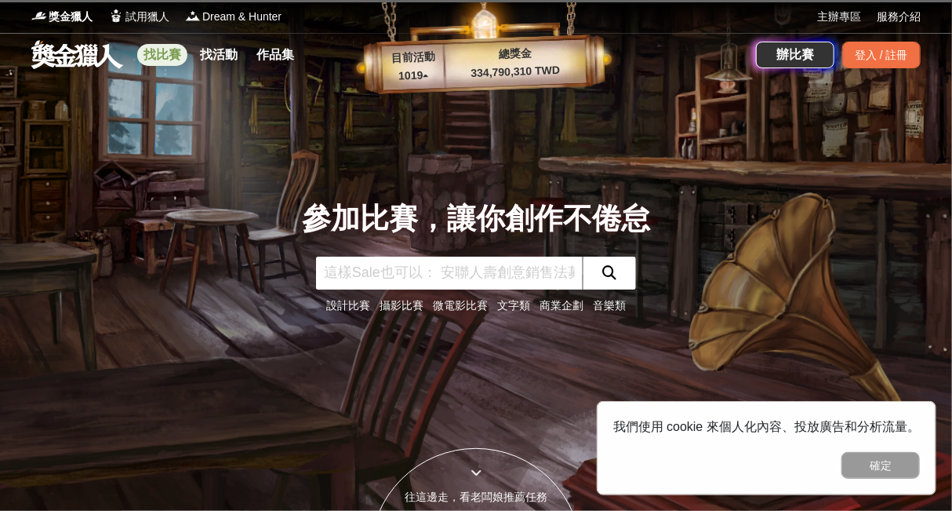
click at [157, 58] on link "找比賽" at bounding box center [162, 55] width 50 height 22
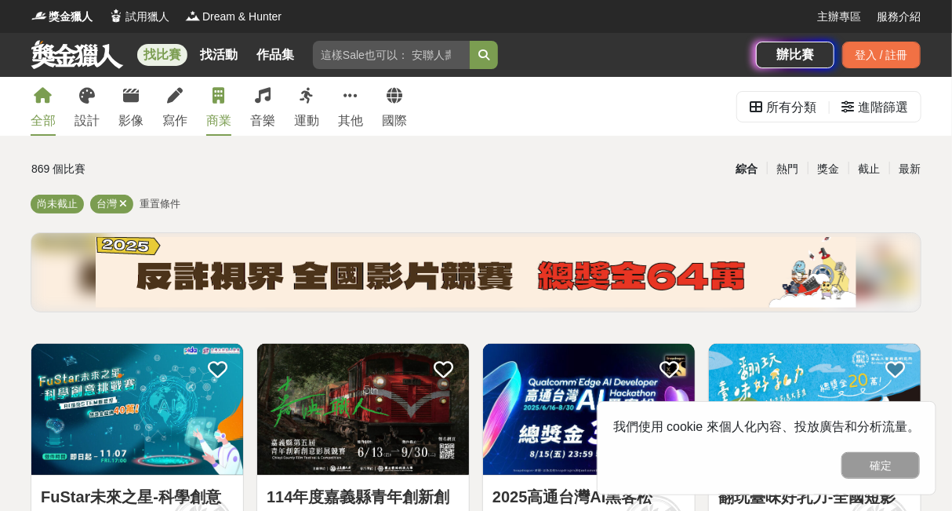
click at [230, 111] on div "商業" at bounding box center [218, 120] width 25 height 19
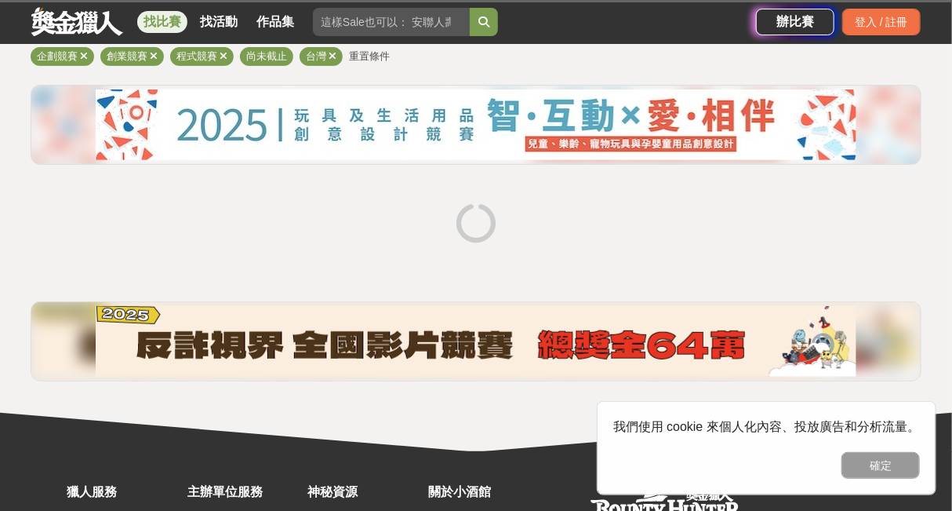
scroll to position [157, 0]
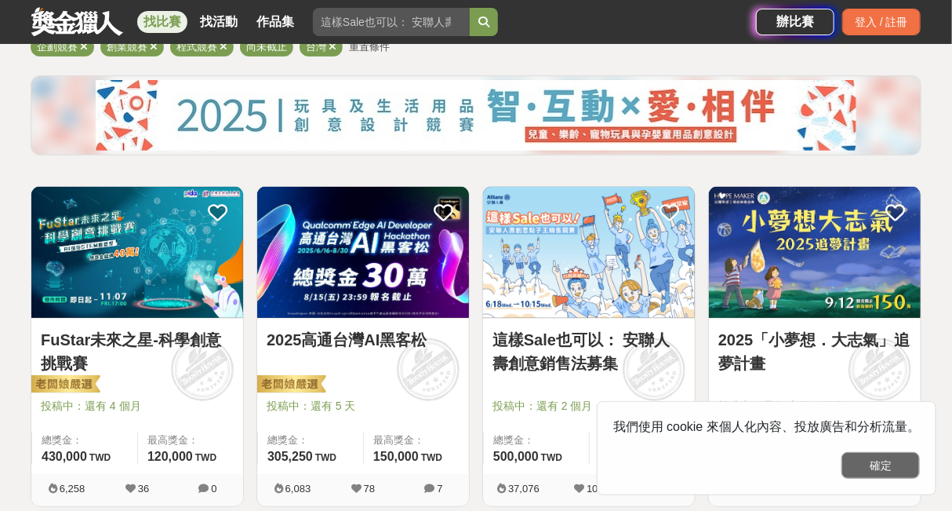
click at [892, 465] on button "確定" at bounding box center [881, 465] width 78 height 27
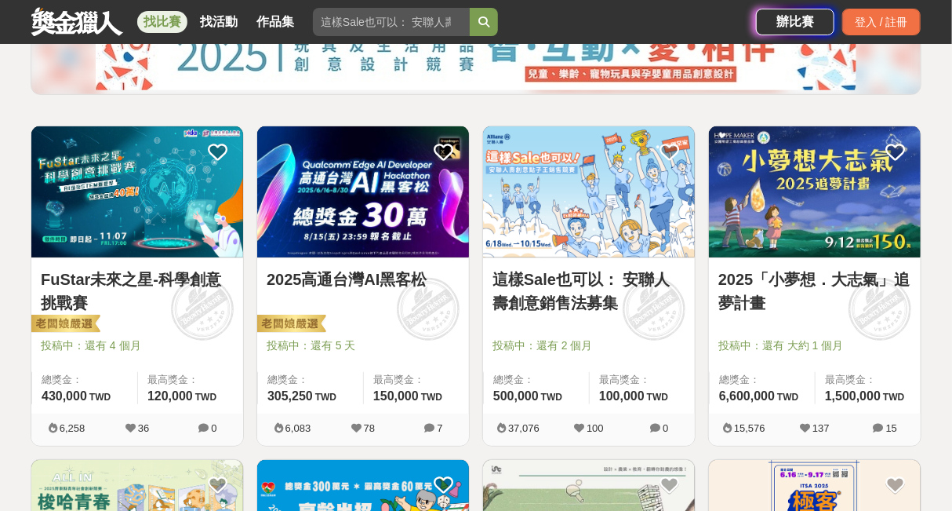
scroll to position [235, 0]
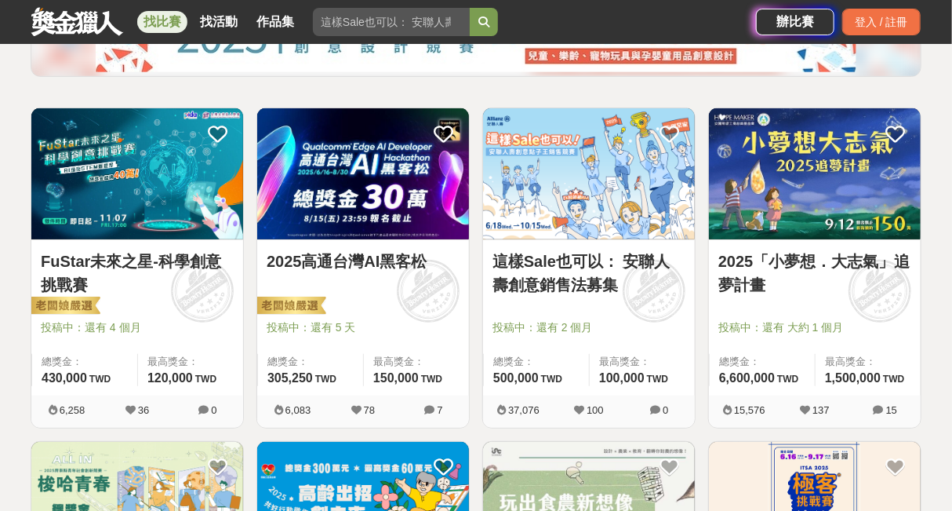
drag, startPoint x: 548, startPoint y: 275, endPoint x: 495, endPoint y: 256, distance: 56.1
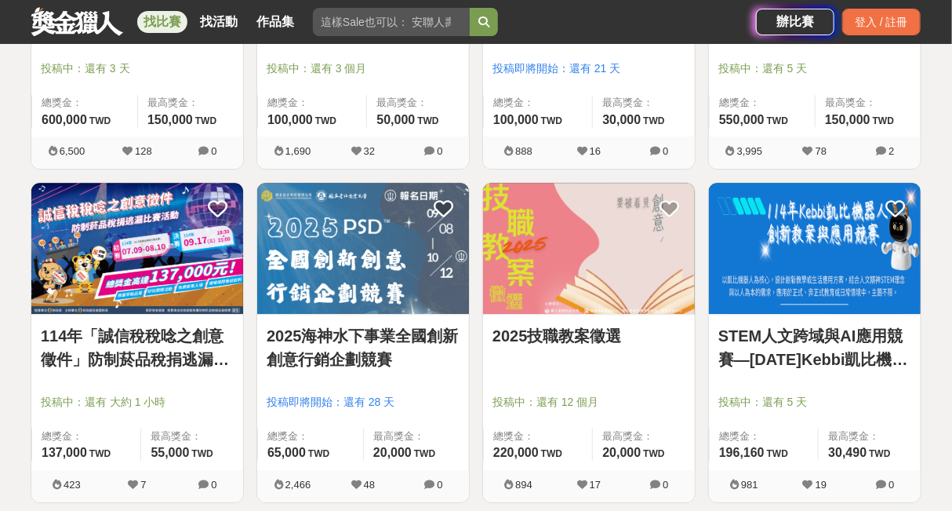
scroll to position [1961, 0]
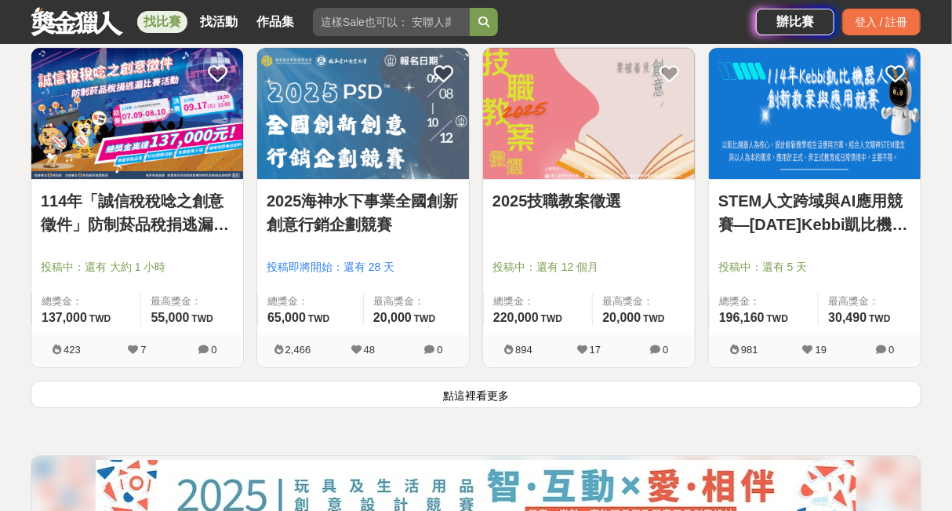
click at [504, 377] on div "2025技職教案徵選 投稿中：還有 12 個月 總獎金： 220,000 220,000 TWD 最高獎金： 20,000 TWD 894 17 0" at bounding box center [589, 213] width 226 height 333
click at [486, 383] on button "點這裡看更多" at bounding box center [476, 394] width 891 height 27
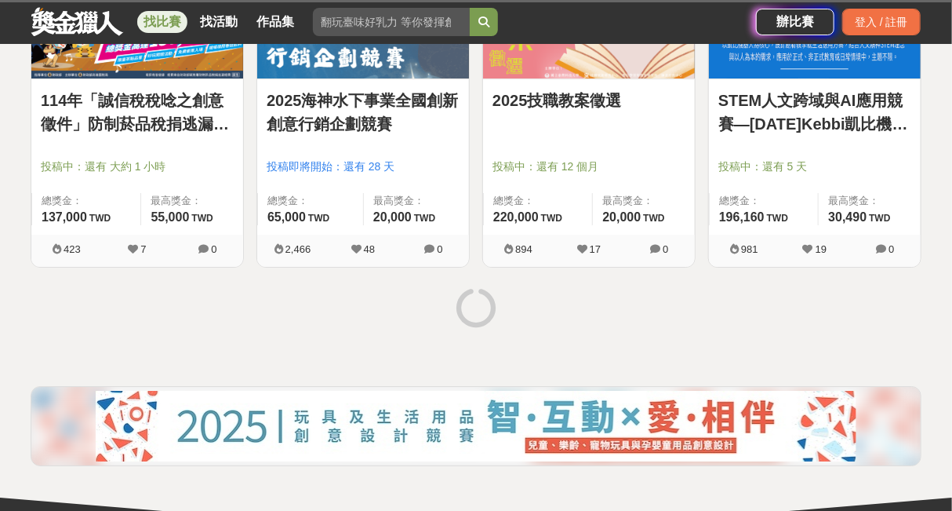
scroll to position [2197, 0]
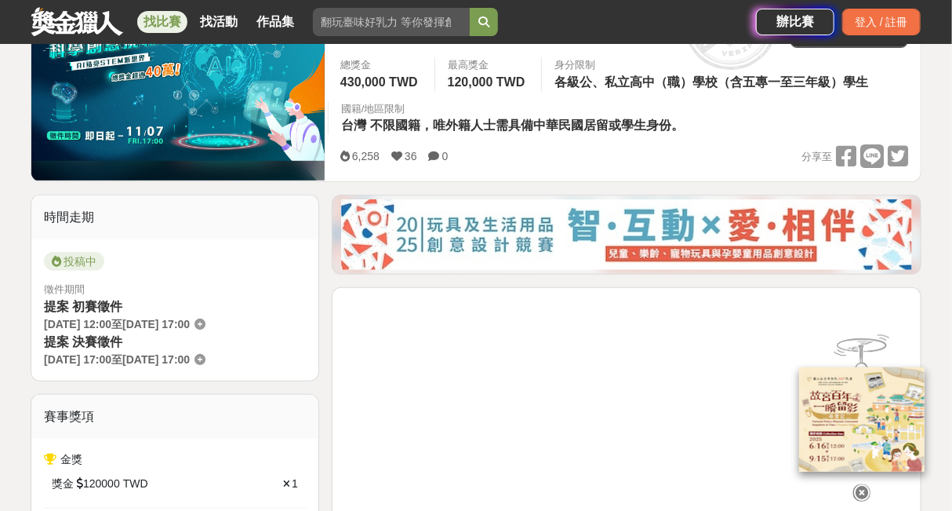
scroll to position [368, 0]
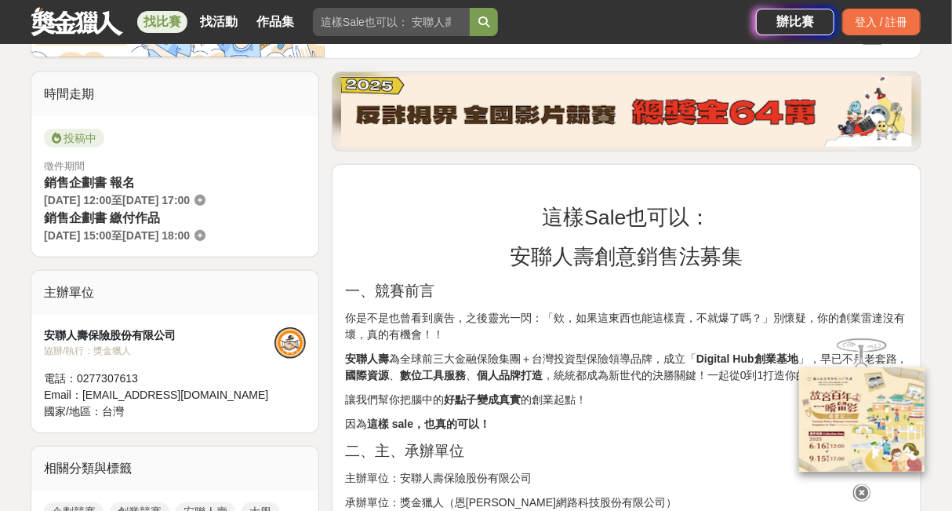
scroll to position [392, 0]
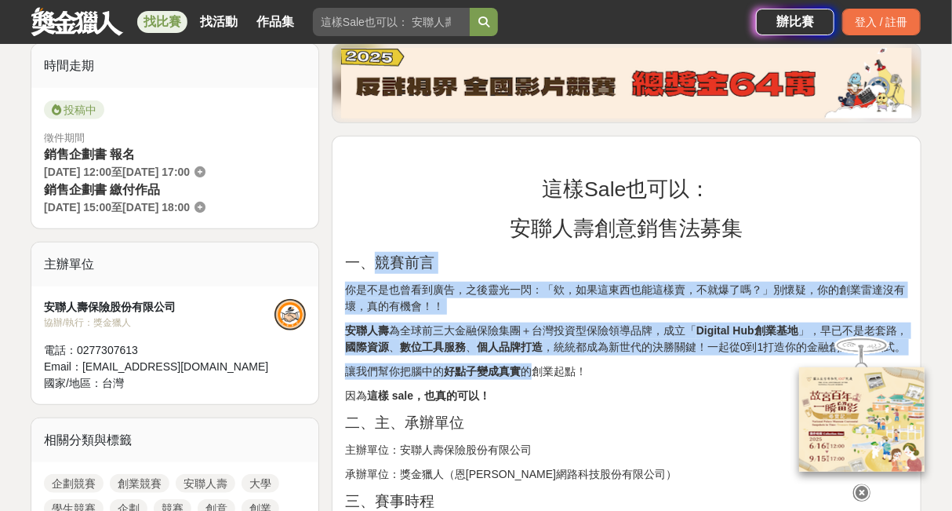
drag, startPoint x: 379, startPoint y: 255, endPoint x: 527, endPoint y: 370, distance: 187.4
click at [512, 370] on strong "好點子變成真實" at bounding box center [482, 371] width 77 height 13
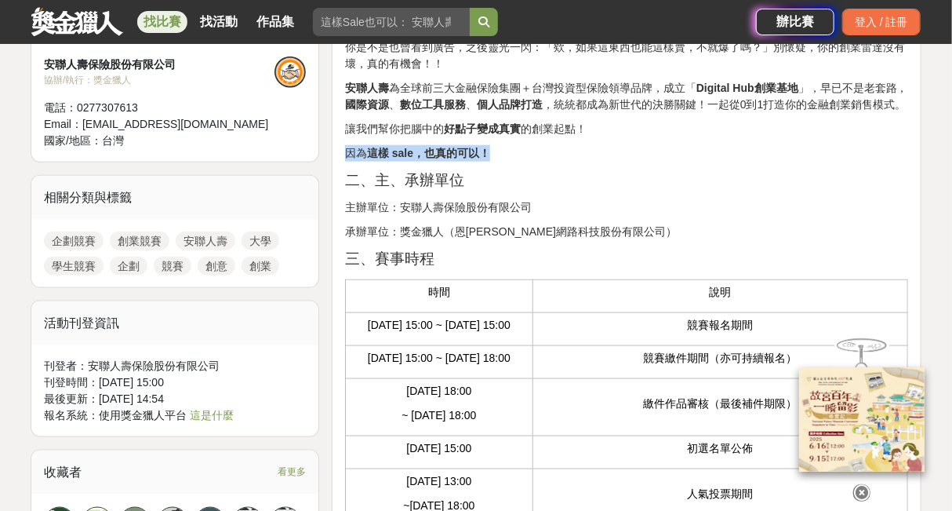
scroll to position [785, 0]
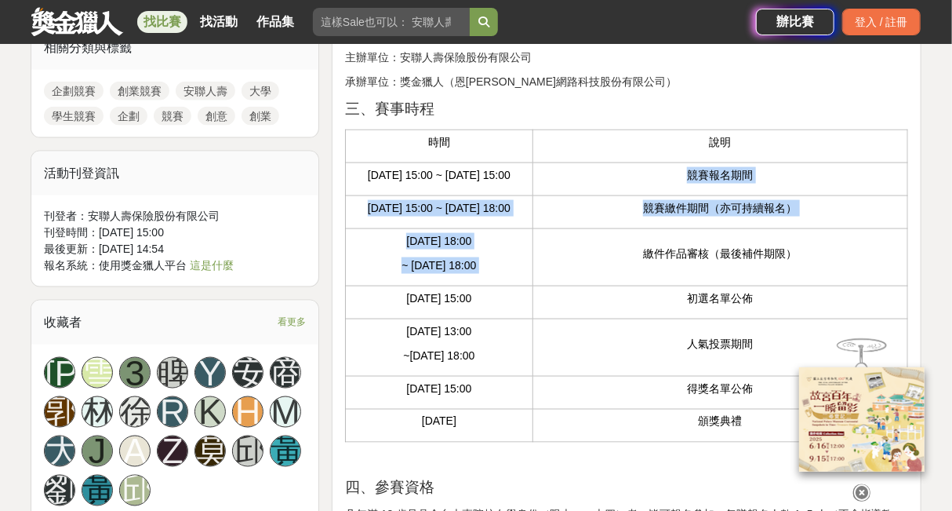
drag, startPoint x: 587, startPoint y: 183, endPoint x: 607, endPoint y: 284, distance: 103.2
click at [607, 284] on tbody "時間 說明 2025-06-18 15:00 ~ 2025-09-10 15:00 競賽報名期間 2025-09-10 15:00 ~ 2025-10-15 …" at bounding box center [626, 286] width 563 height 312
click at [607, 262] on p "繳件作品審核（最後補件期限）" at bounding box center [720, 254] width 359 height 16
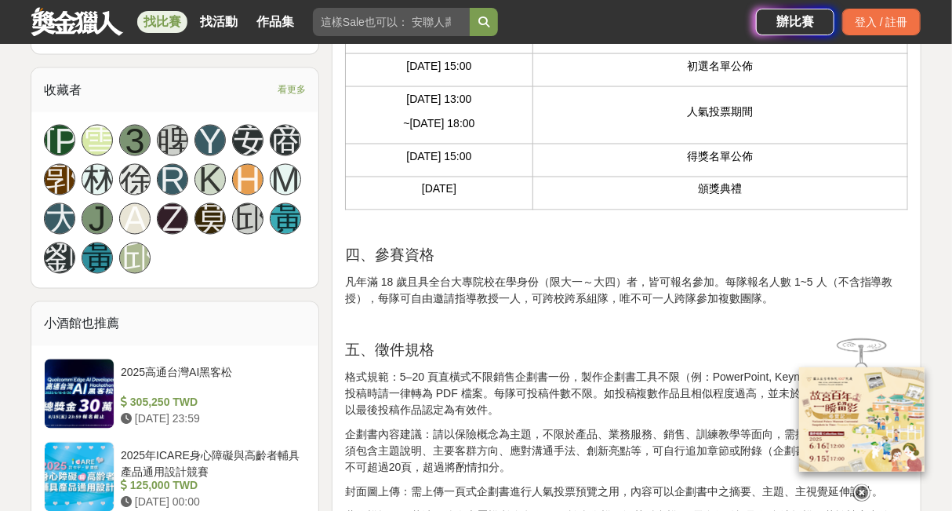
scroll to position [1020, 0]
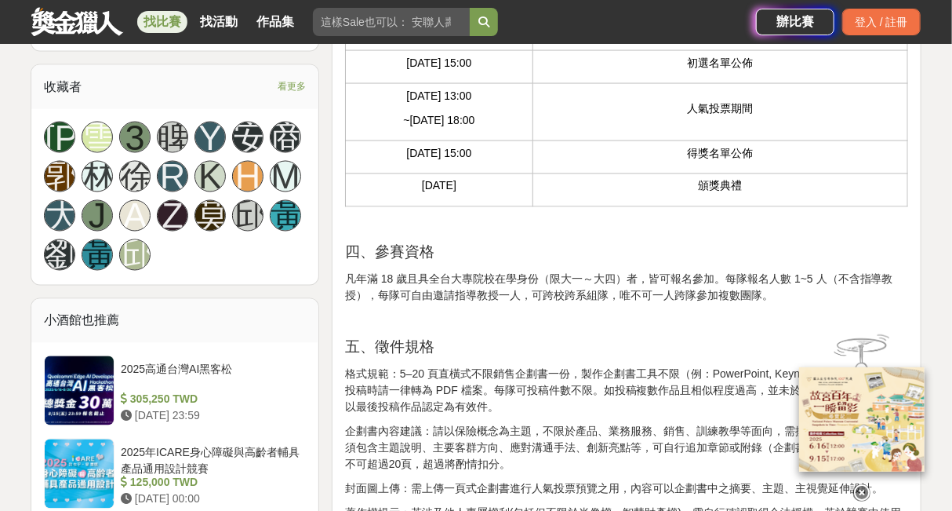
drag, startPoint x: 570, startPoint y: 219, endPoint x: 552, endPoint y: 202, distance: 25.5
click at [562, 195] on p "頒獎典禮" at bounding box center [720, 186] width 359 height 16
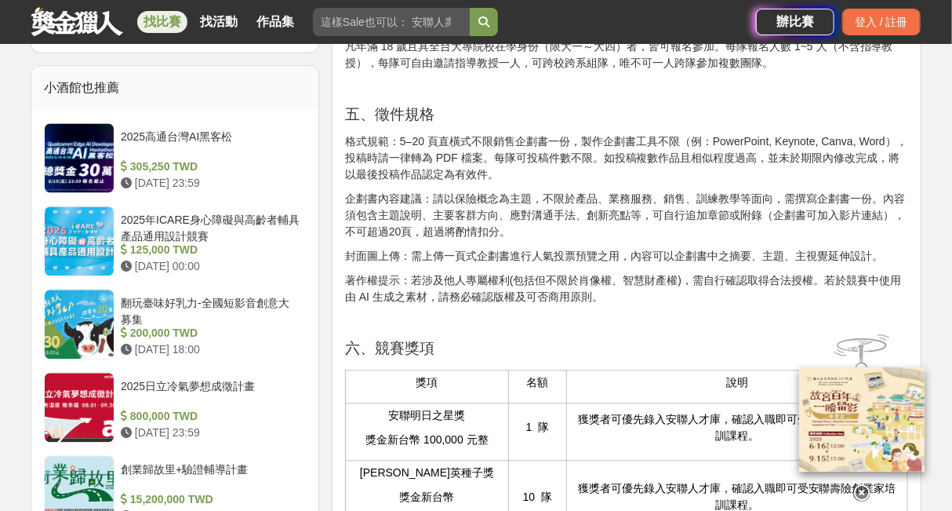
scroll to position [1255, 0]
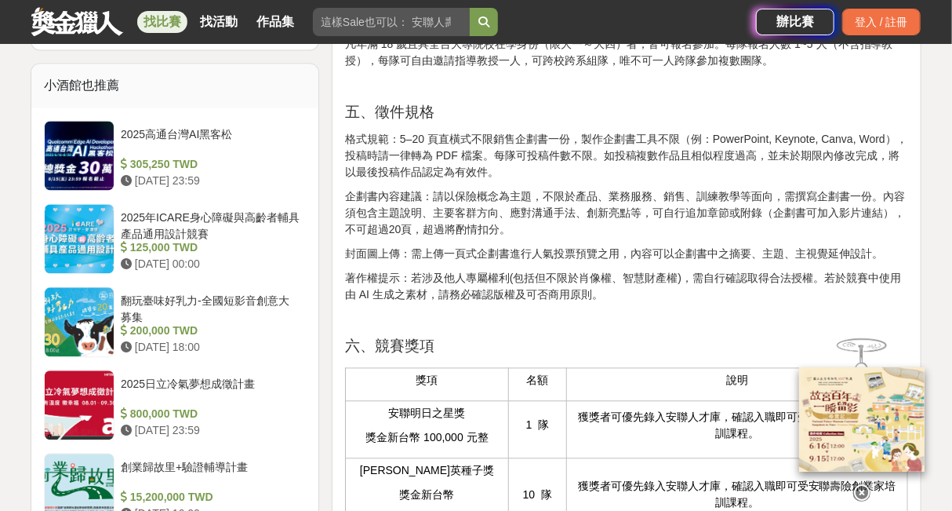
click at [431, 180] on p "格式規範：5–20 頁直橫式不限銷售企劃書一份，製作企劃書工具不限（例：PowerPoint, Keynote, Canva, Word），投稿時請一律轉為 …" at bounding box center [626, 155] width 563 height 49
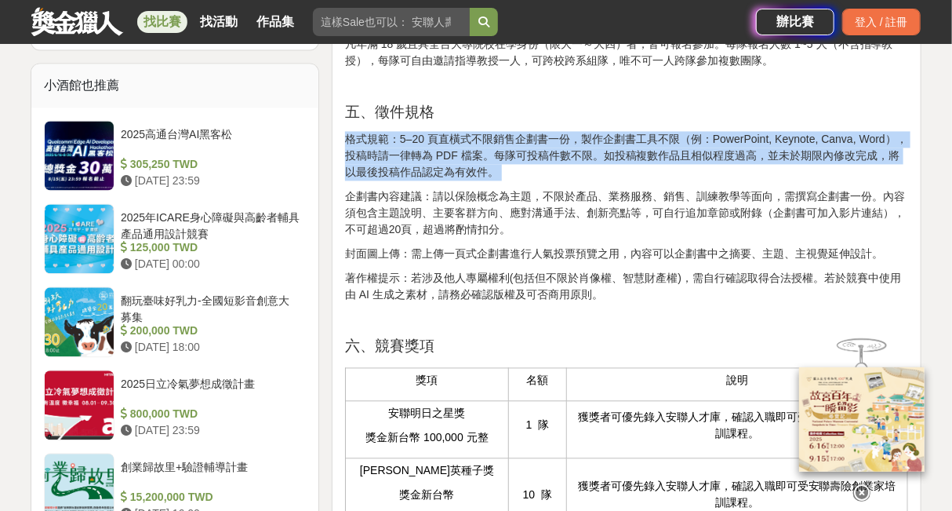
click at [431, 180] on p "格式規範：5–20 頁直橫式不限銷售企劃書一份，製作企劃書工具不限（例：PowerPoint, Keynote, Canva, Word），投稿時請一律轉為 …" at bounding box center [626, 155] width 563 height 49
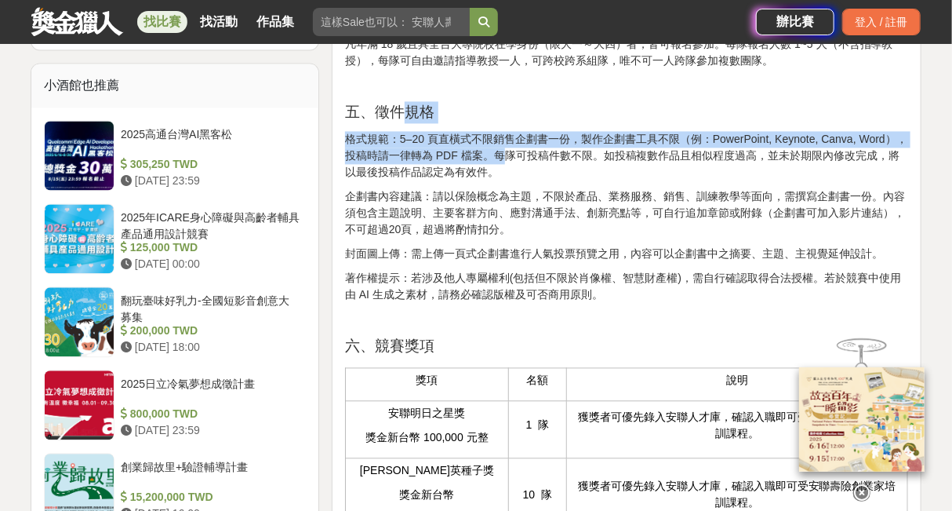
drag, startPoint x: 501, startPoint y: 191, endPoint x: 408, endPoint y: 133, distance: 109.9
click at [408, 120] on span "五、徵件規格" at bounding box center [389, 112] width 89 height 16
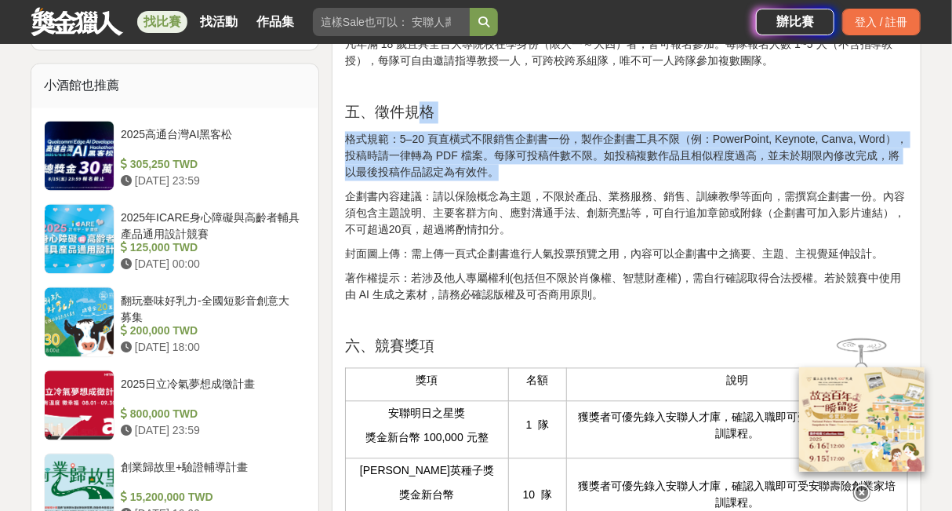
drag, startPoint x: 423, startPoint y: 149, endPoint x: 528, endPoint y: 206, distance: 119.7
click at [528, 180] on p "格式規範：5–20 頁直橫式不限銷售企劃書一份，製作企劃書工具不限（例：PowerPoint, Keynote, Canva, Word），投稿時請一律轉為 …" at bounding box center [626, 155] width 563 height 49
drag, startPoint x: 527, startPoint y: 206, endPoint x: 476, endPoint y: 147, distance: 78.5
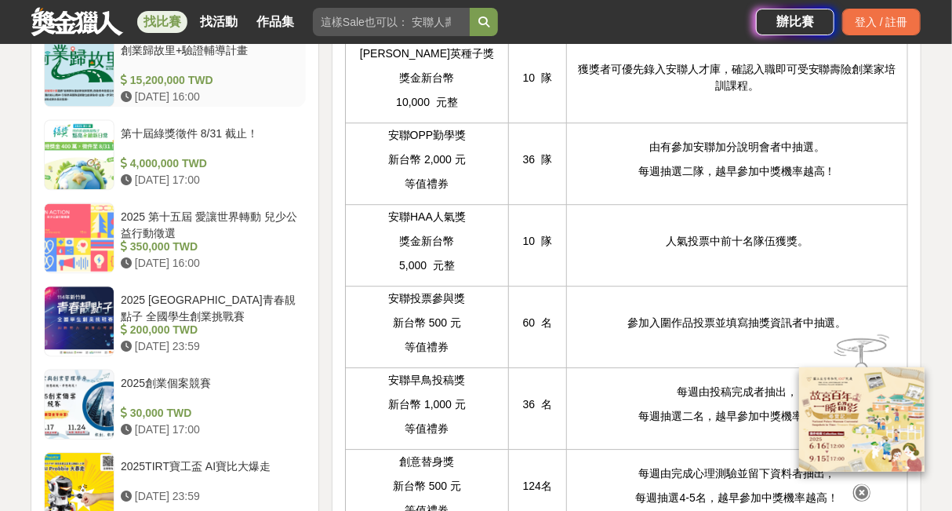
scroll to position [1648, 0]
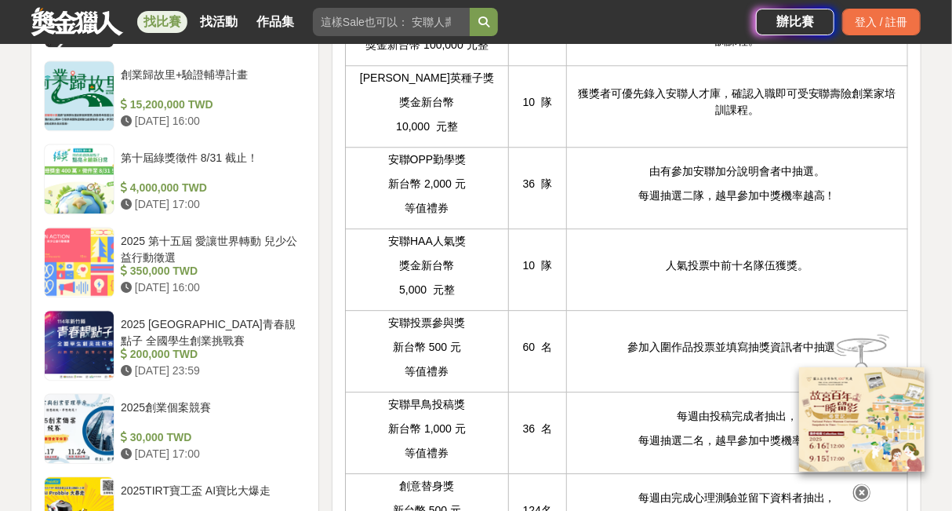
click at [97, 37] on div "找比賽 找活動 作品集" at bounding box center [393, 22] width 725 height 44
click at [86, 22] on link at bounding box center [77, 21] width 95 height 30
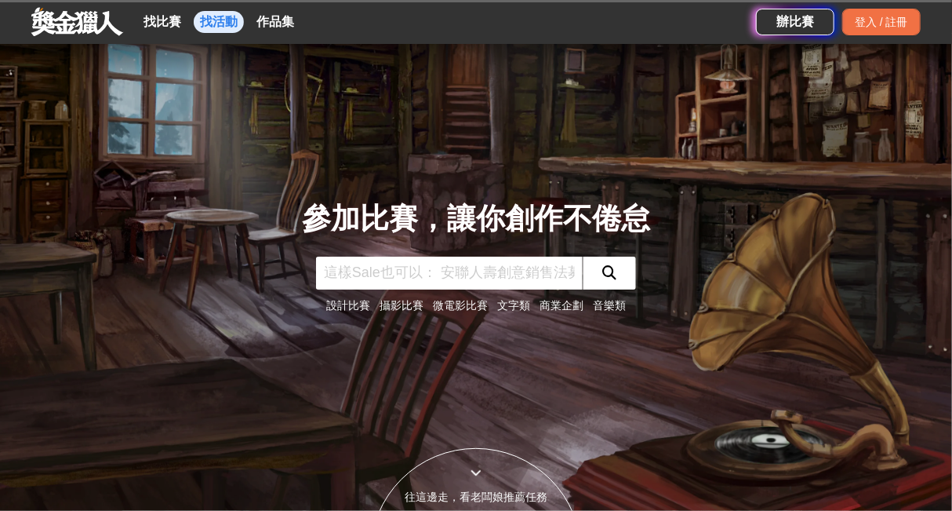
click at [209, 27] on link "找活動" at bounding box center [219, 22] width 50 height 22
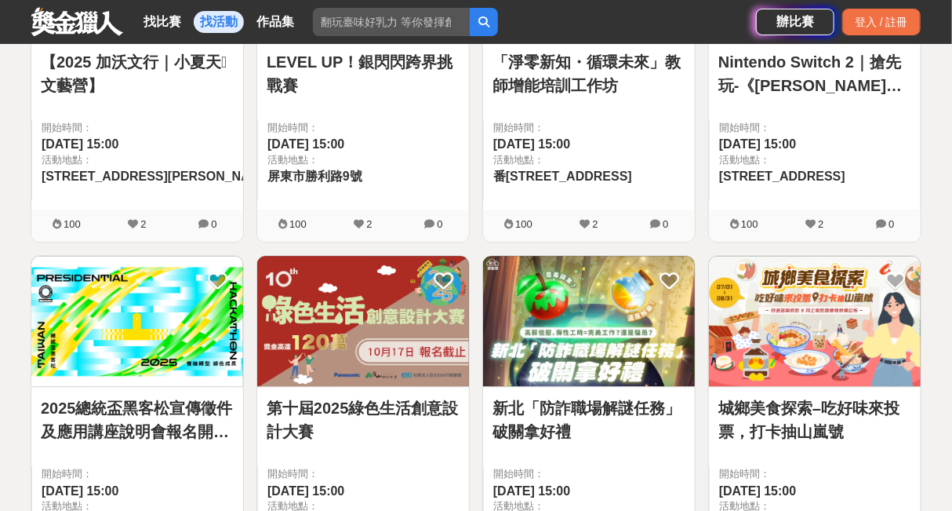
scroll to position [1484, 0]
